Goal: Book appointment/travel/reservation

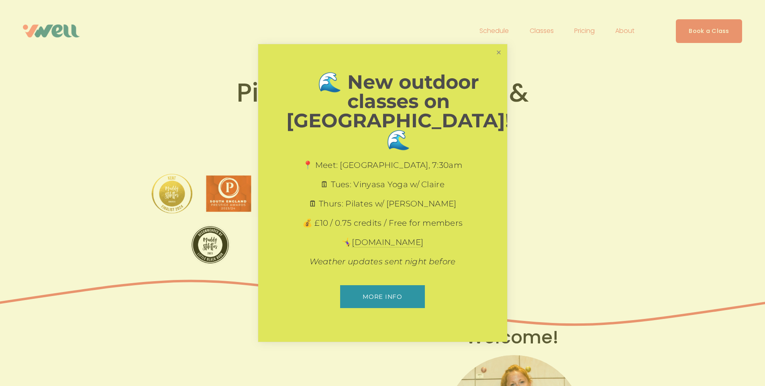
click at [498, 59] on link "Close" at bounding box center [499, 52] width 14 height 14
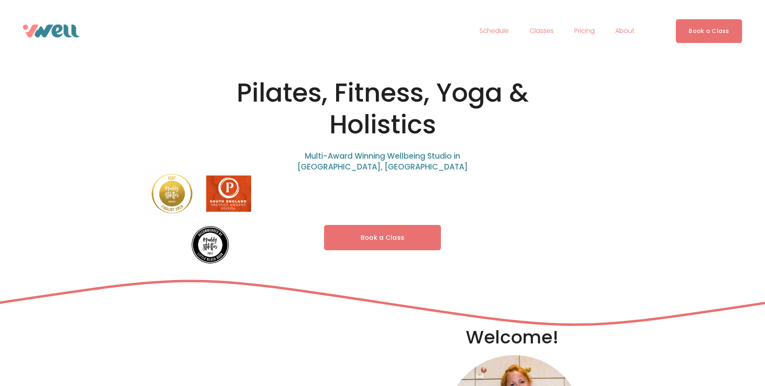
click at [493, 33] on link "Schedule" at bounding box center [493, 30] width 29 height 13
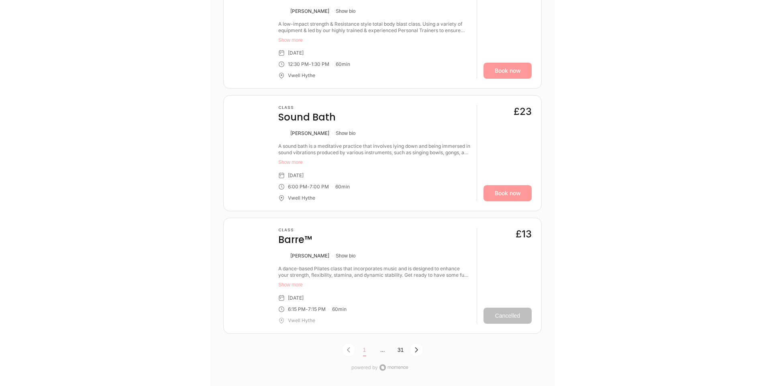
scroll to position [2517, 0]
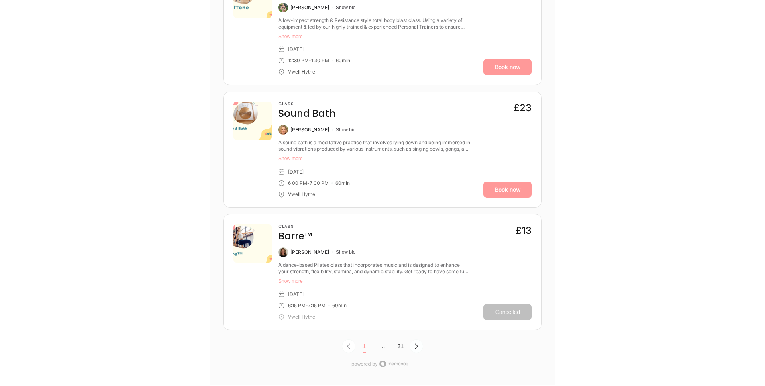
click at [418, 343] on icon "Next Page, Page 0" at bounding box center [416, 346] width 6 height 6
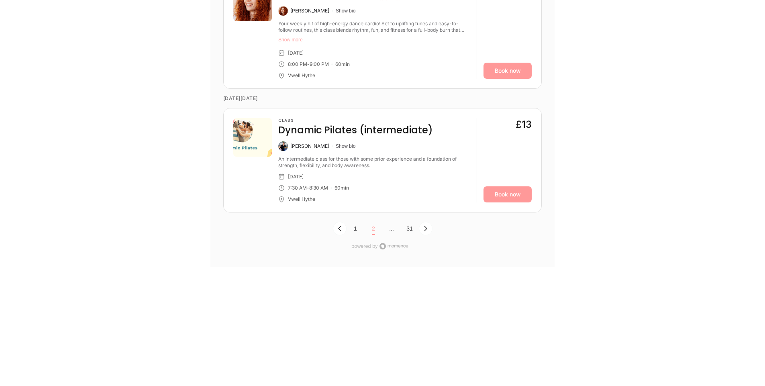
scroll to position [2624, 0]
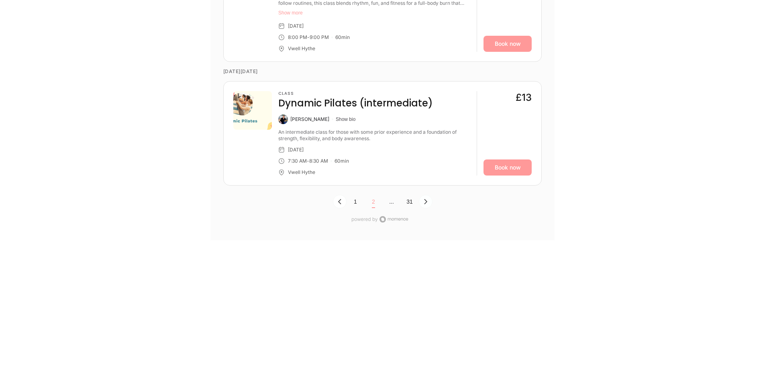
click at [428, 204] on icon "Next Page, Page 1" at bounding box center [425, 201] width 6 height 6
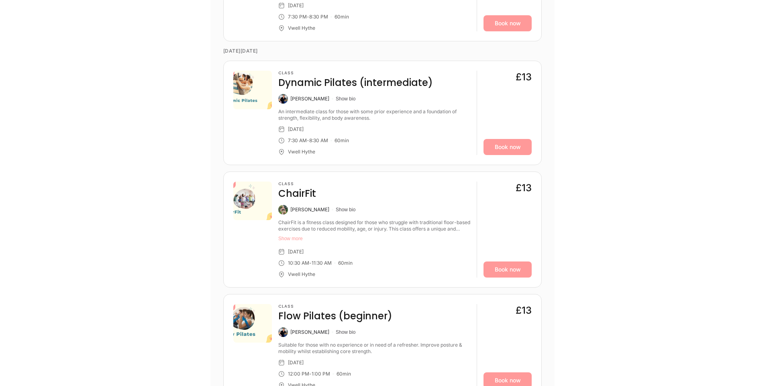
scroll to position [1110, 0]
